Goal: Task Accomplishment & Management: Use online tool/utility

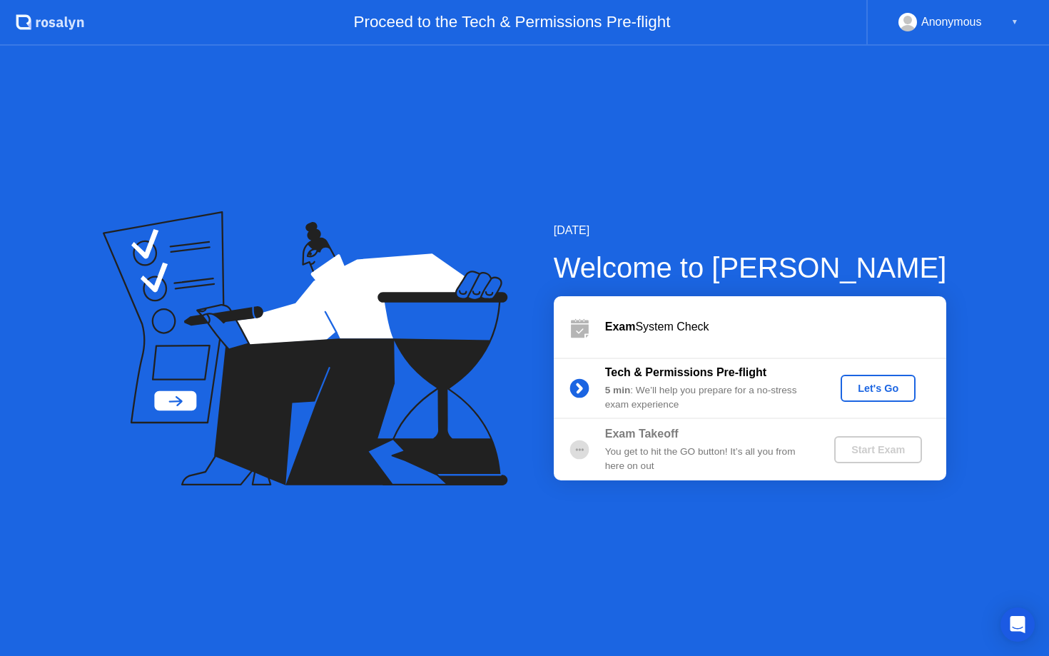
click at [870, 383] on div "Let's Go" at bounding box center [879, 388] width 64 height 11
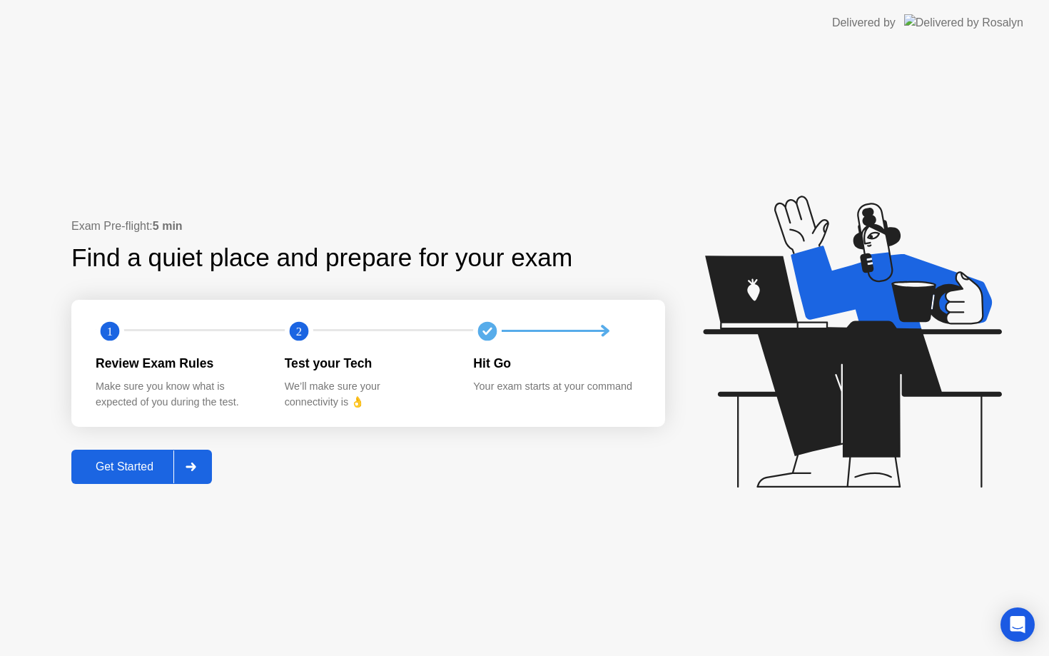
click at [200, 465] on div at bounding box center [190, 466] width 34 height 33
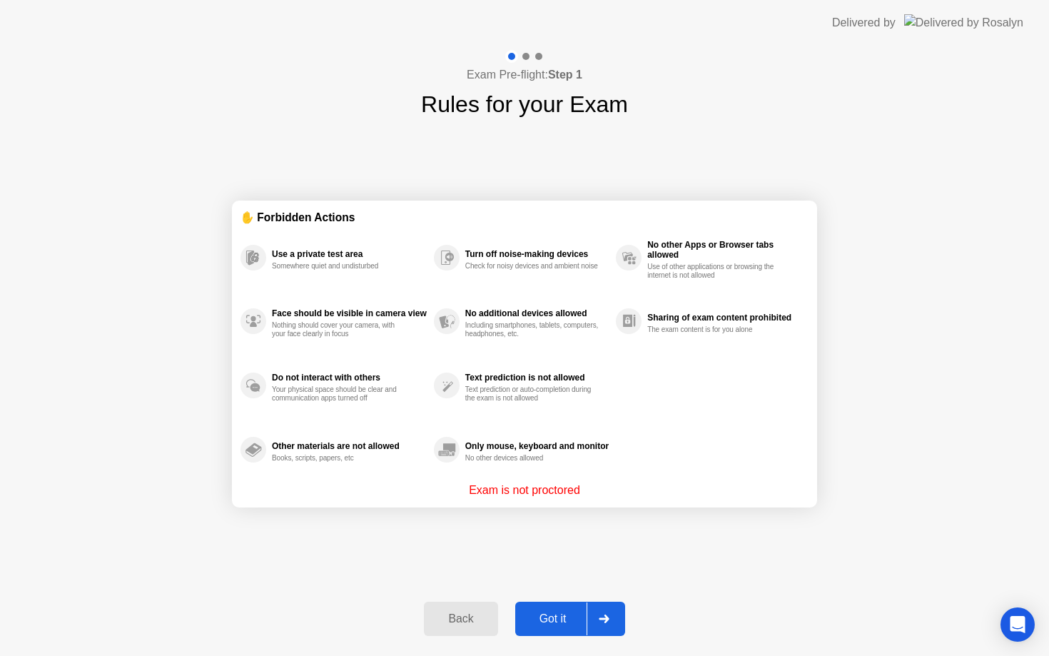
drag, startPoint x: 585, startPoint y: 489, endPoint x: 516, endPoint y: 491, distance: 69.3
click at [516, 491] on div "Exam is not proctored" at bounding box center [525, 490] width 568 height 17
click at [575, 630] on button "Got it" at bounding box center [570, 619] width 110 height 34
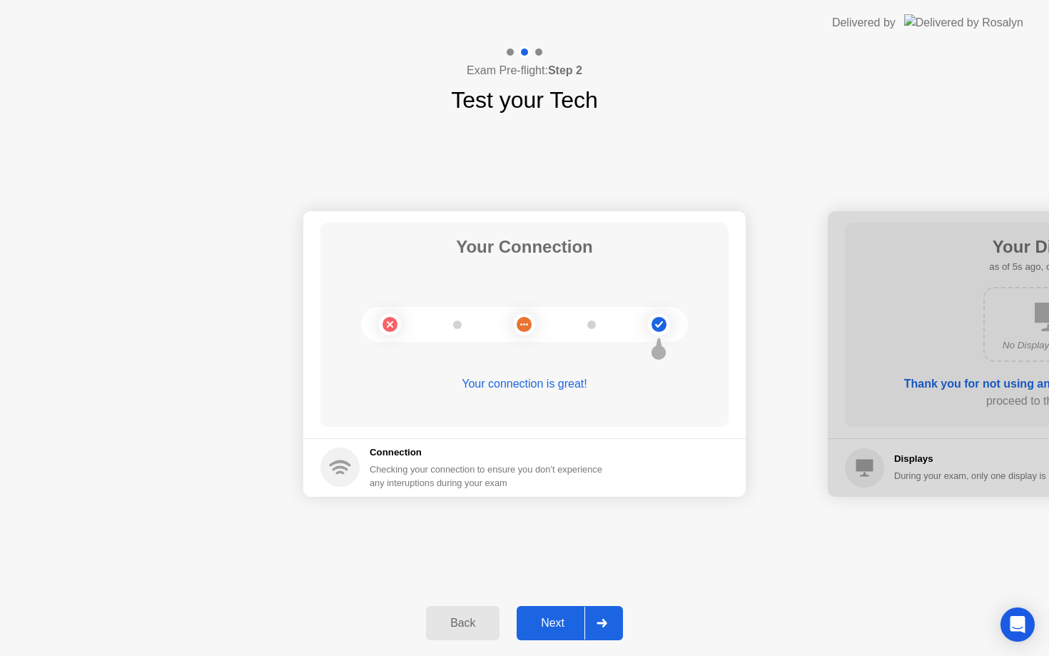
click at [601, 624] on icon at bounding box center [602, 623] width 10 height 9
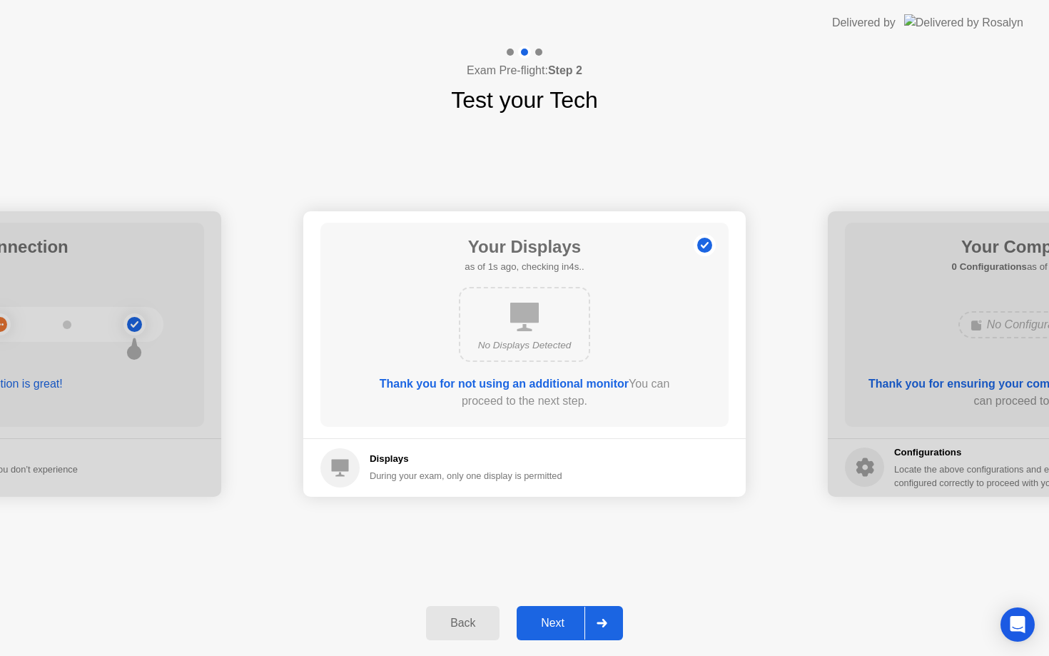
click at [608, 620] on div at bounding box center [602, 623] width 34 height 33
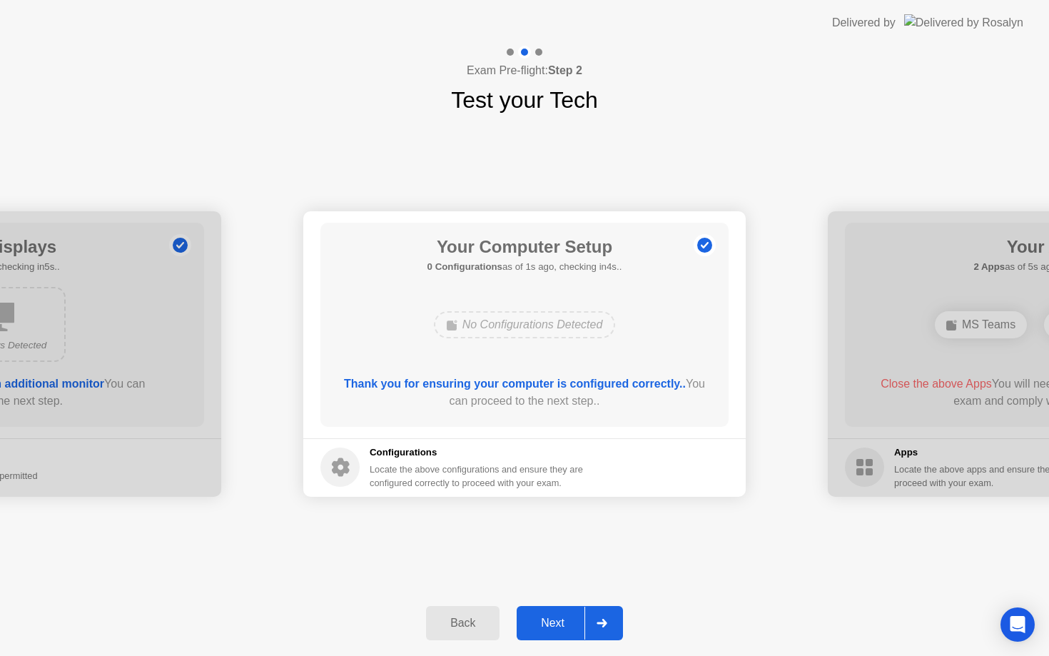
click at [603, 628] on div at bounding box center [602, 623] width 34 height 33
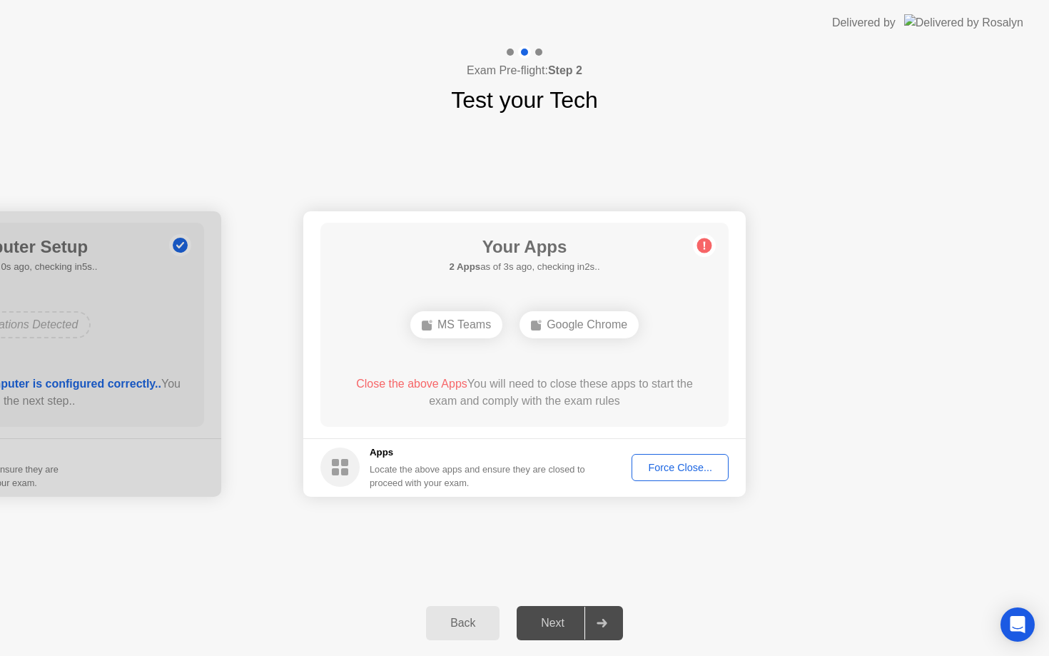
click at [602, 628] on div at bounding box center [602, 623] width 34 height 33
click at [609, 617] on div at bounding box center [602, 623] width 34 height 33
click at [708, 462] on div "Force Close..." at bounding box center [680, 467] width 87 height 11
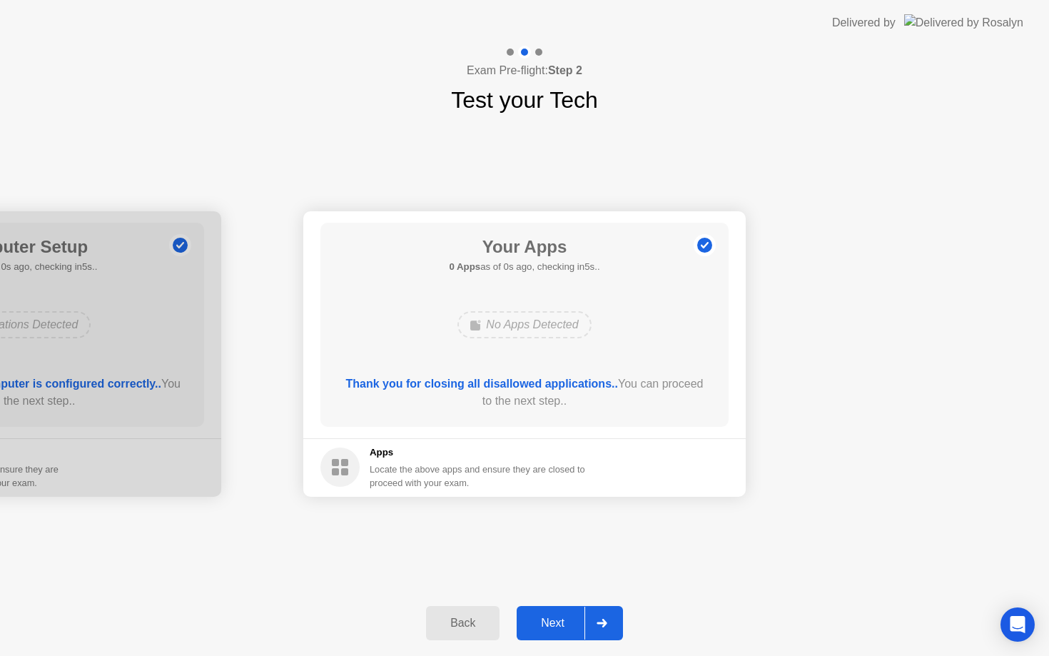
click at [687, 464] on footer "Apps Locate the above apps and ensure they are closed to proceed with your exam." at bounding box center [524, 467] width 443 height 59
click at [608, 626] on icon at bounding box center [602, 623] width 11 height 9
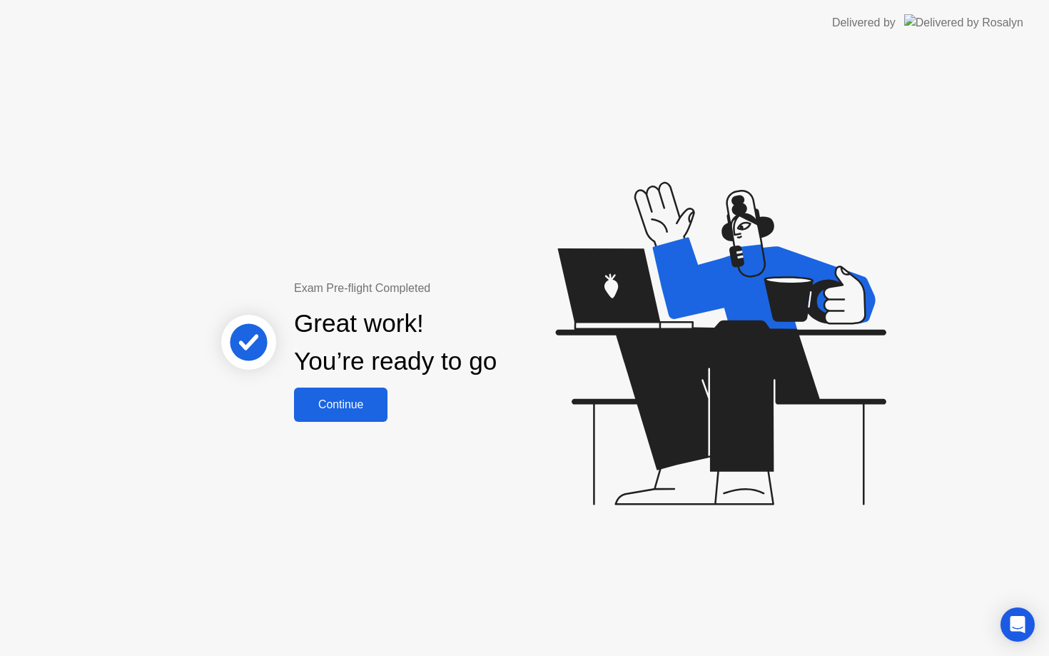
click at [353, 407] on div "Continue" at bounding box center [340, 404] width 85 height 13
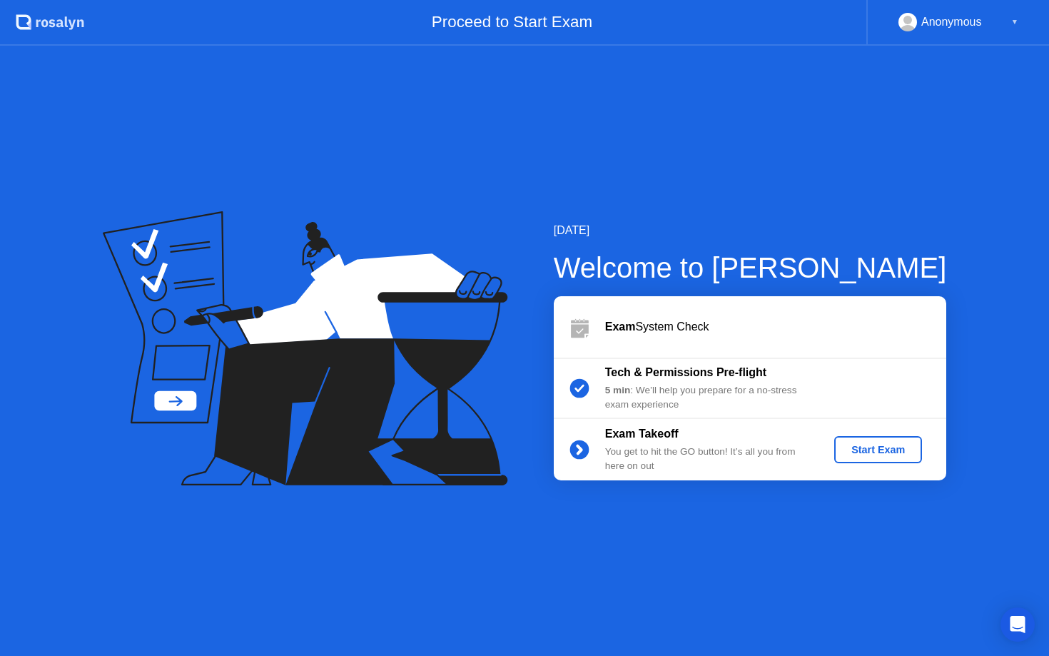
click at [658, 334] on div "Exam System Check" at bounding box center [775, 326] width 341 height 17
click at [616, 341] on div "Exam System Check" at bounding box center [750, 326] width 393 height 61
click at [1021, 615] on div "Open Intercom Messenger" at bounding box center [1018, 625] width 38 height 38
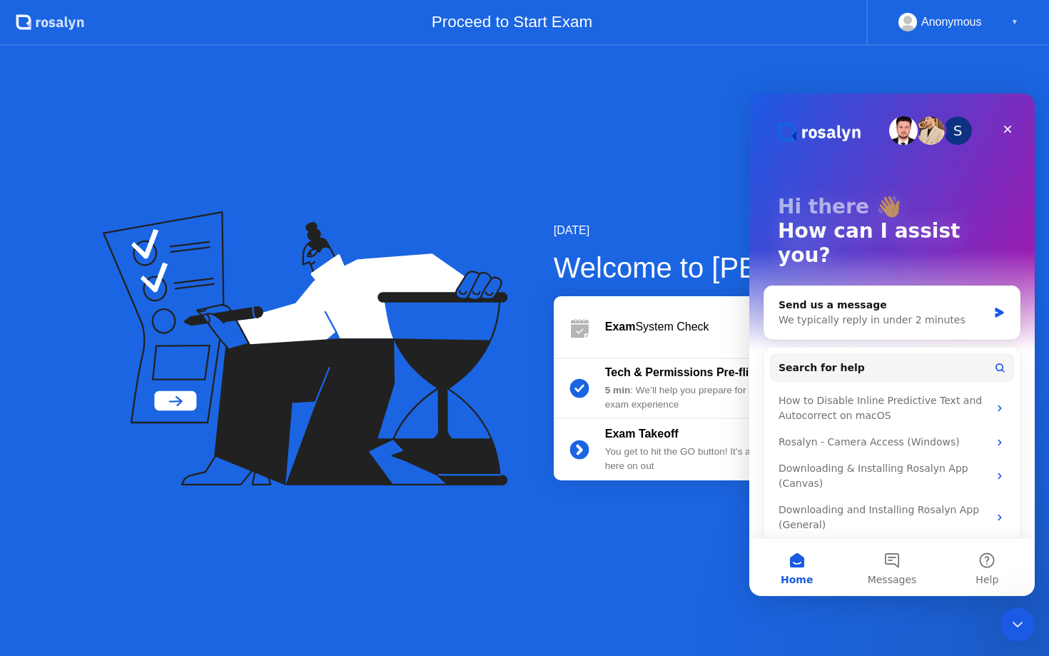
click at [704, 560] on div "[DATE] Welcome to [PERSON_NAME] Exam System Check Tech & Permissions Pre-flight…" at bounding box center [524, 351] width 1049 height 610
click at [1009, 126] on icon "Close" at bounding box center [1007, 129] width 11 height 11
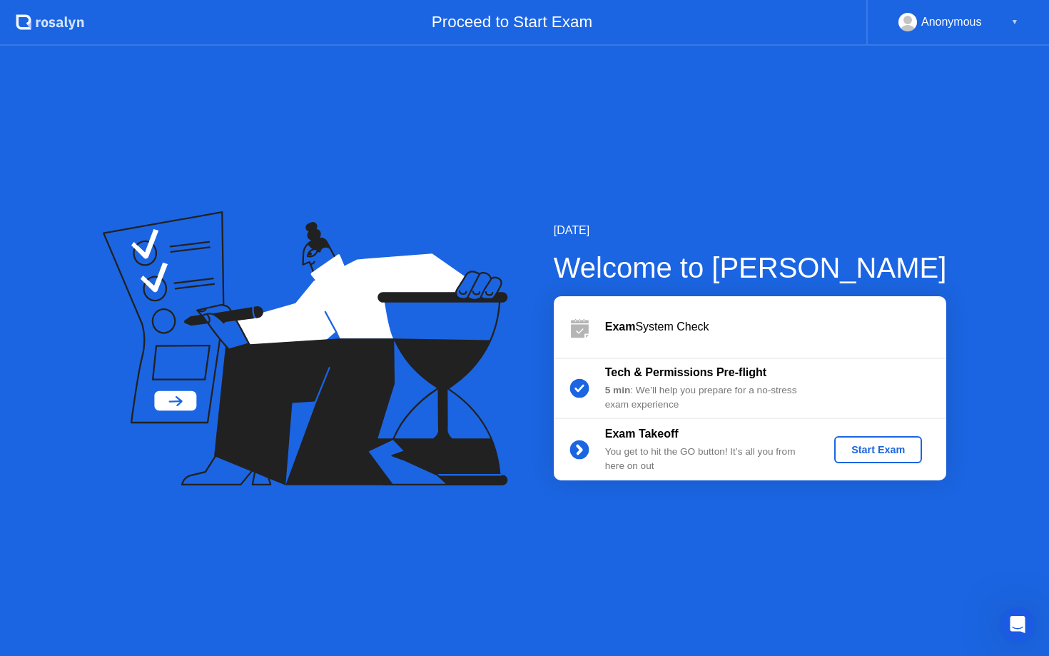
click at [705, 339] on div "Exam System Check" at bounding box center [750, 326] width 393 height 61
click at [679, 383] on div "5 min : We’ll help you prepare for a no-stress exam experience" at bounding box center [708, 397] width 206 height 29
click at [661, 378] on b "Tech & Permissions Pre-flight" at bounding box center [685, 372] width 161 height 12
click at [183, 406] on icon at bounding box center [298, 318] width 334 height 181
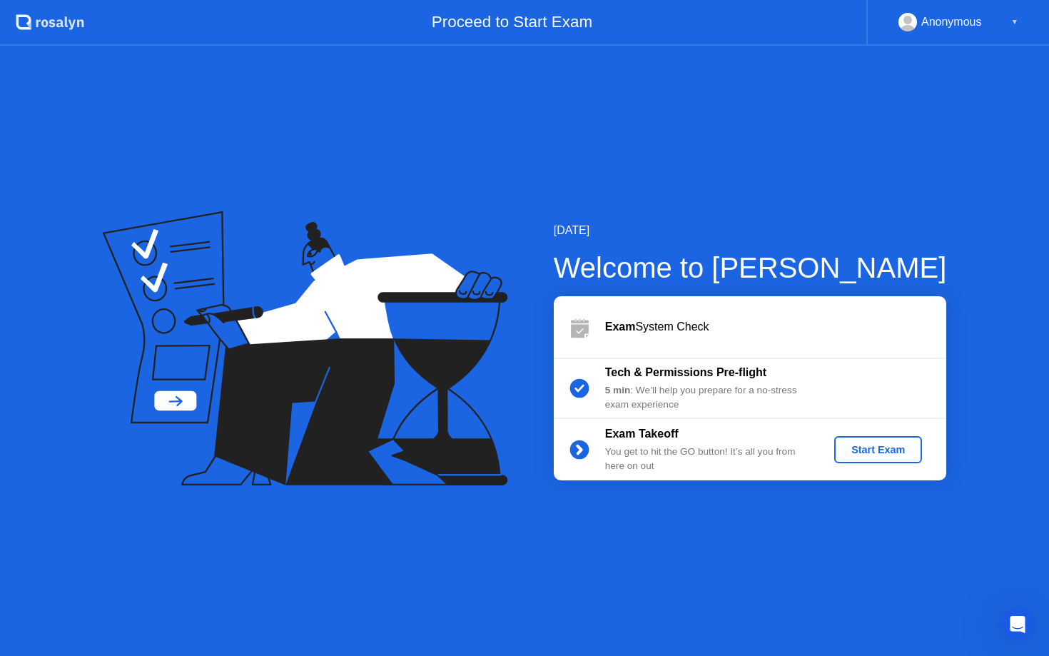
click at [713, 342] on div "Exam System Check" at bounding box center [750, 326] width 393 height 61
click at [870, 454] on div "Start Exam" at bounding box center [878, 449] width 76 height 11
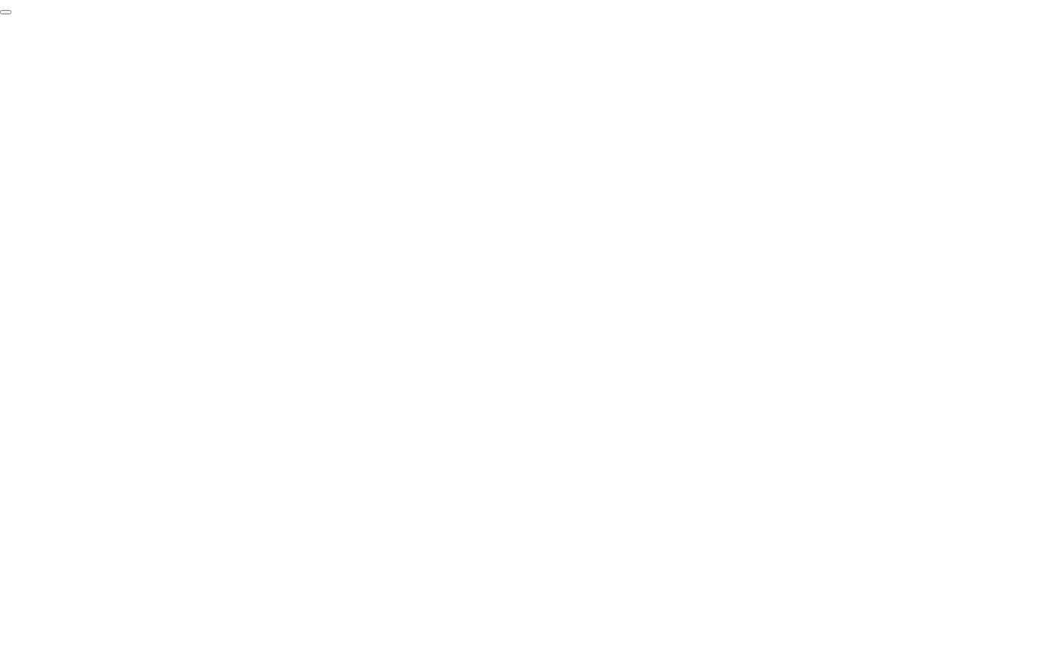
click div "End Proctoring Session"
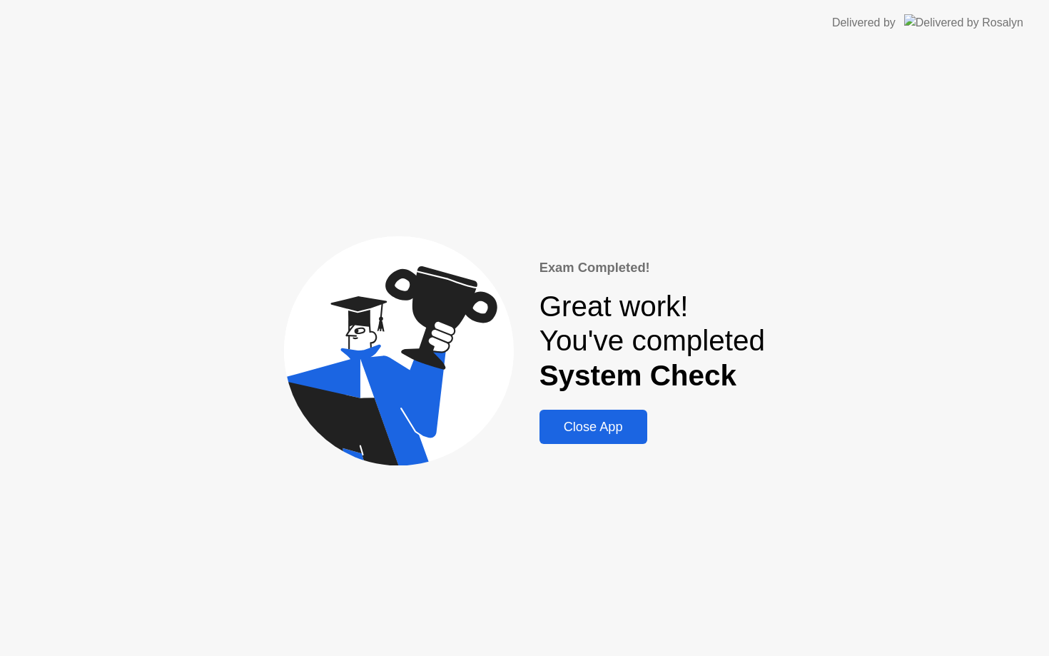
click at [608, 424] on div "Close App" at bounding box center [593, 427] width 99 height 15
